Goal: Information Seeking & Learning: Check status

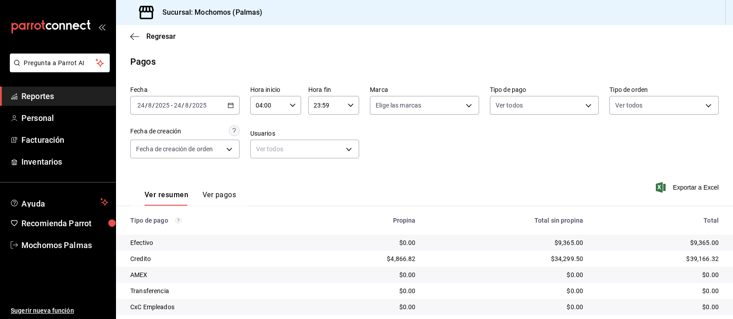
scroll to position [91, 0]
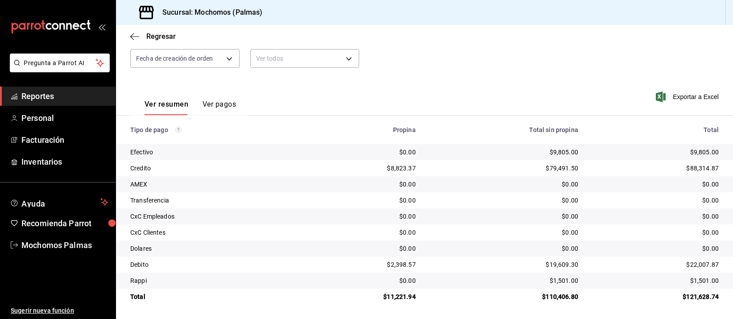
click at [457, 189] on td "$0.00" at bounding box center [504, 184] width 162 height 16
click at [458, 186] on div "$0.00" at bounding box center [504, 184] width 148 height 9
click at [452, 185] on div "$0.00" at bounding box center [504, 184] width 148 height 9
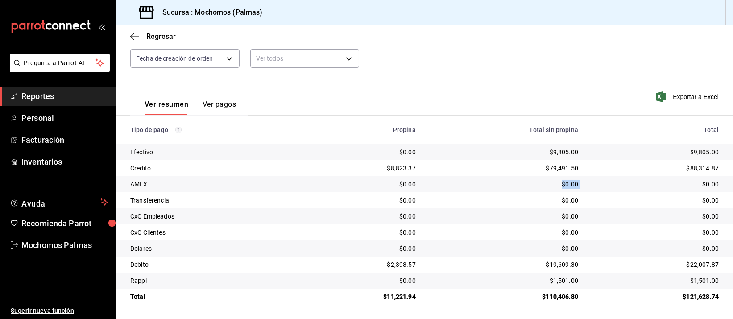
click at [450, 187] on div "$0.00" at bounding box center [504, 184] width 148 height 9
click at [483, 196] on div "$0.00" at bounding box center [504, 200] width 148 height 9
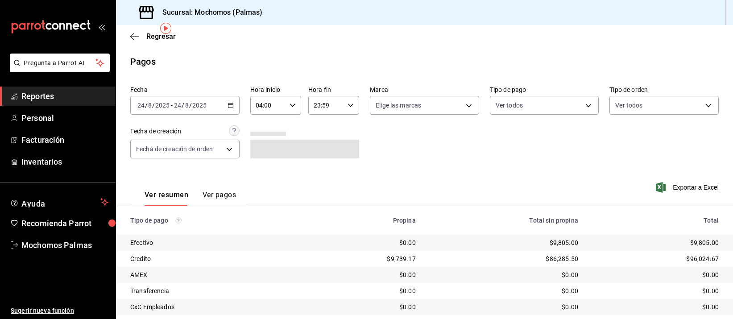
scroll to position [91, 0]
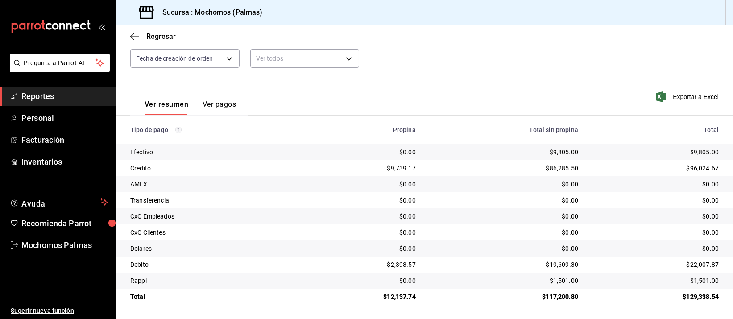
click at [479, 186] on div "$0.00" at bounding box center [504, 184] width 148 height 9
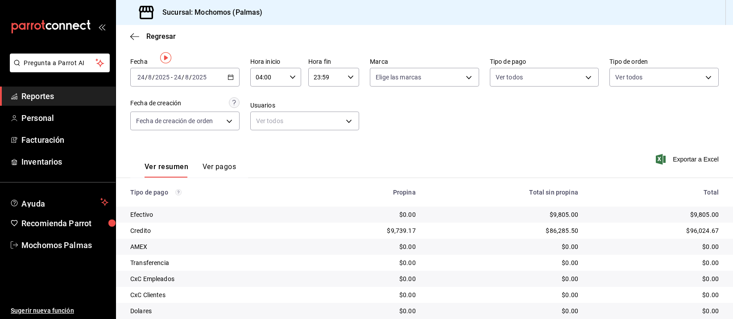
scroll to position [91, 0]
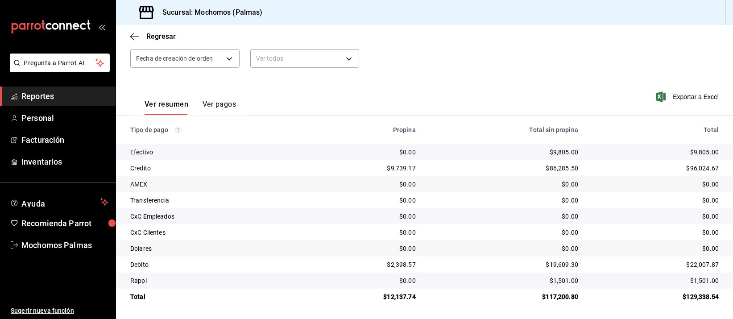
click at [473, 192] on tbody "Efectivo $0.00 $9,805.00 $9,805.00 Credito $9,739.17 $86,285.50 $96,024.67 AMEX…" at bounding box center [424, 224] width 617 height 161
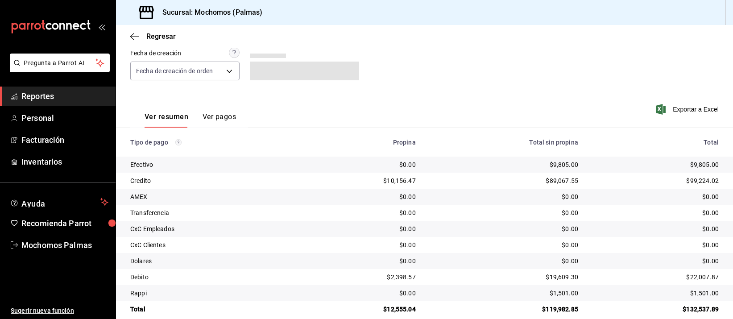
scroll to position [91, 0]
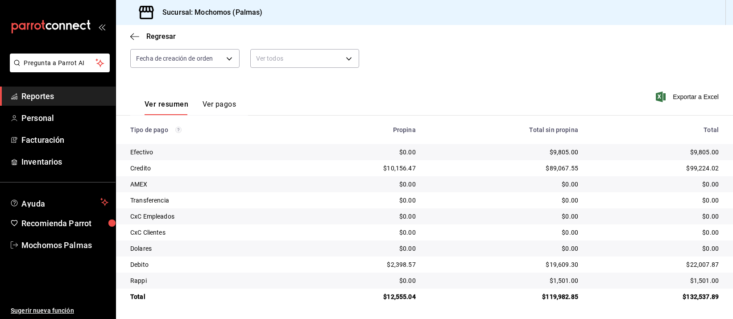
click at [476, 245] on div "$0.00" at bounding box center [504, 248] width 148 height 9
click at [415, 186] on td "$0.00" at bounding box center [363, 184] width 120 height 16
click at [469, 236] on div "$0.00" at bounding box center [504, 232] width 148 height 9
click at [469, 209] on td "$0.00" at bounding box center [504, 216] width 162 height 16
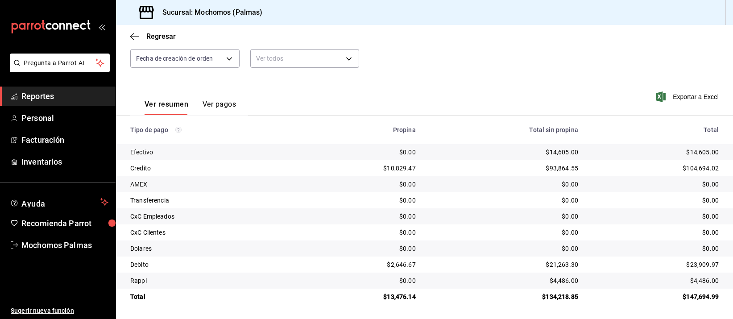
click at [442, 212] on div "$0.00" at bounding box center [504, 216] width 148 height 9
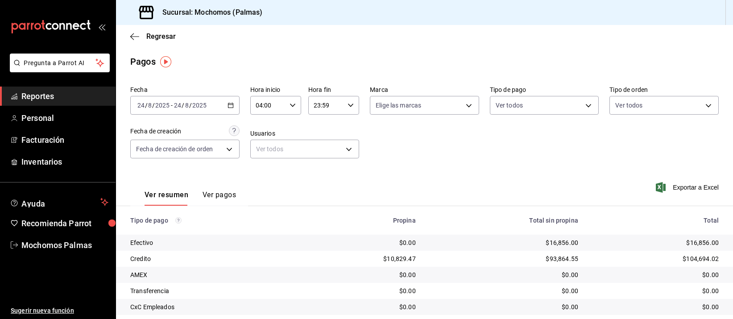
click at [478, 238] on div "$16,856.00" at bounding box center [504, 242] width 148 height 9
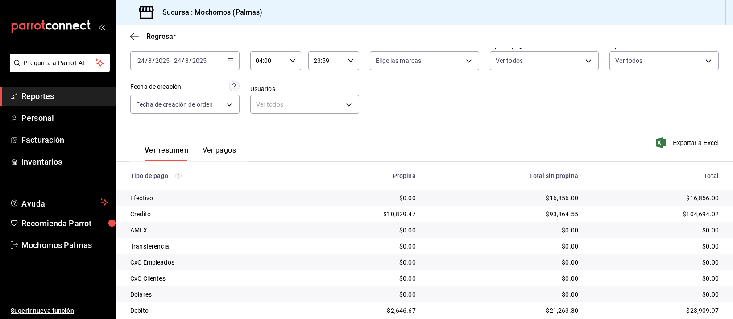
scroll to position [91, 0]
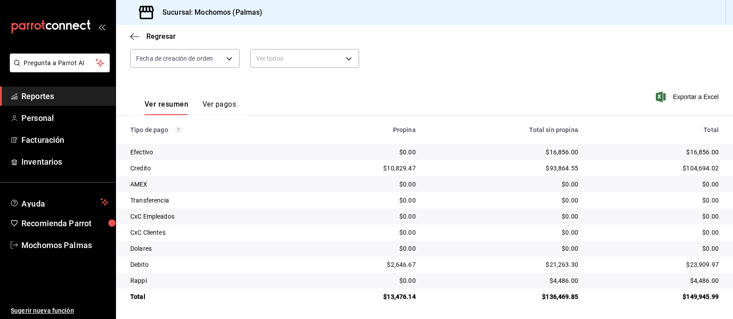
click at [481, 248] on div "$0.00" at bounding box center [504, 248] width 148 height 9
